Goal: Find specific page/section: Find specific page/section

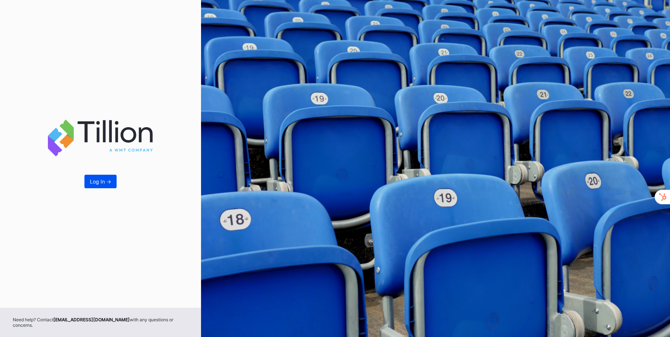
click at [94, 185] on div "Log In ->" at bounding box center [100, 181] width 21 height 6
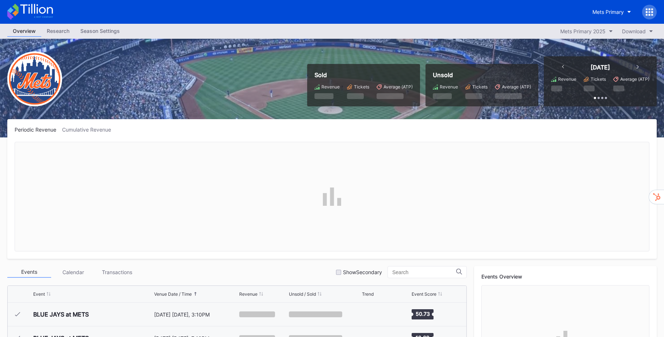
scroll to position [1592, 0]
click at [630, 12] on icon "button" at bounding box center [630, 12] width 4 height 2
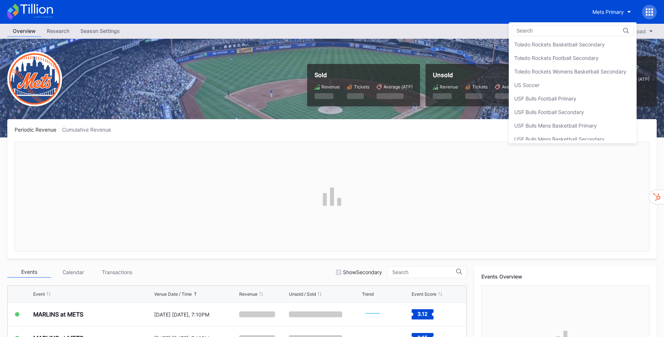
scroll to position [2382, 0]
click at [573, 100] on div "USF Bulls Football Primary" at bounding box center [546, 98] width 62 height 6
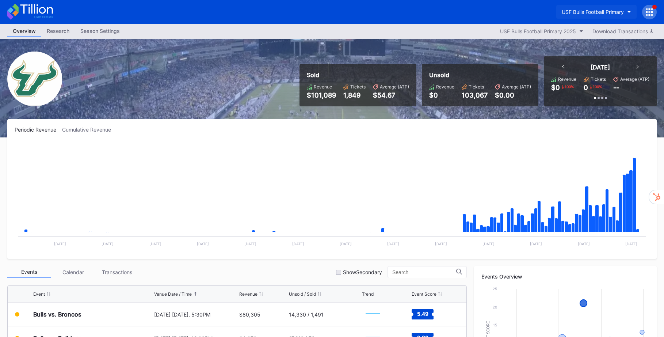
click at [630, 11] on icon "button" at bounding box center [630, 12] width 4 height 2
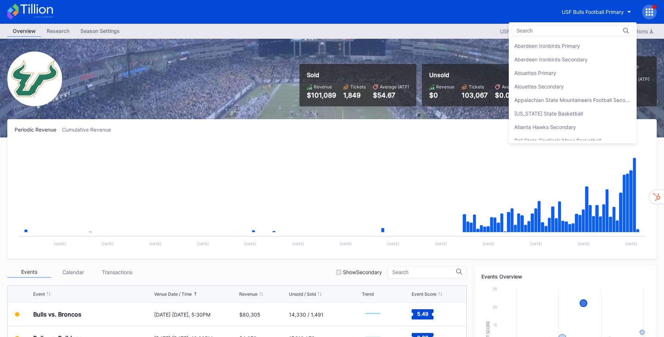
scroll to position [2434, 0]
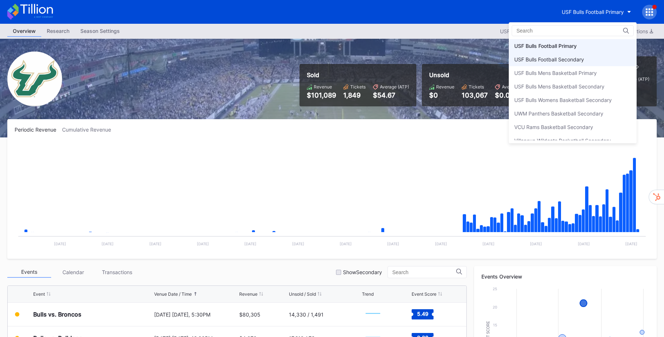
click at [573, 62] on div "USF Bulls Football Secondary" at bounding box center [550, 59] width 70 height 6
